Goal: Navigation & Orientation: Go to known website

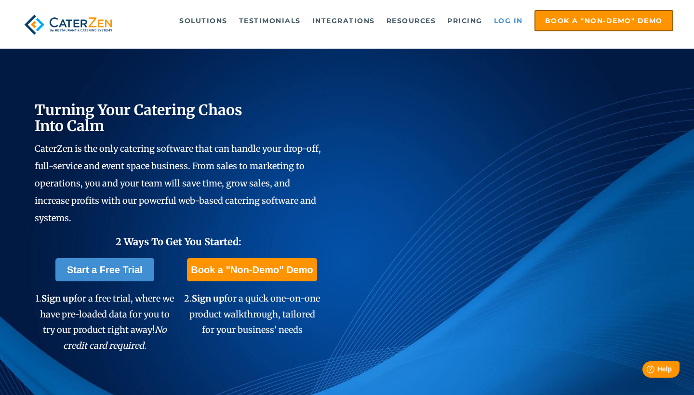
click at [518, 20] on link "Log in" at bounding box center [508, 20] width 39 height 19
click at [508, 21] on link "Log in" at bounding box center [508, 20] width 39 height 19
click at [496, 26] on link "Log in" at bounding box center [508, 20] width 39 height 19
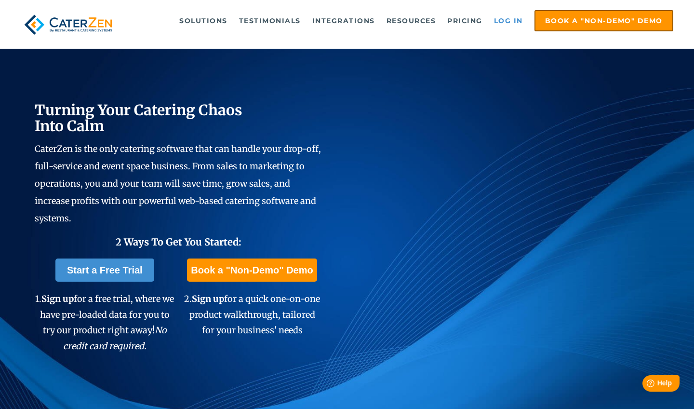
click at [406, 14] on link "Log in" at bounding box center [508, 20] width 39 height 19
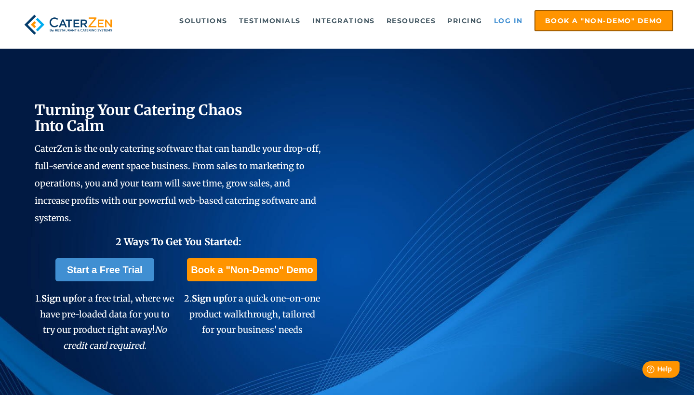
click at [517, 20] on link "Log in" at bounding box center [508, 20] width 39 height 19
click at [512, 21] on link "Log in" at bounding box center [508, 20] width 39 height 19
